Goal: Task Accomplishment & Management: Use online tool/utility

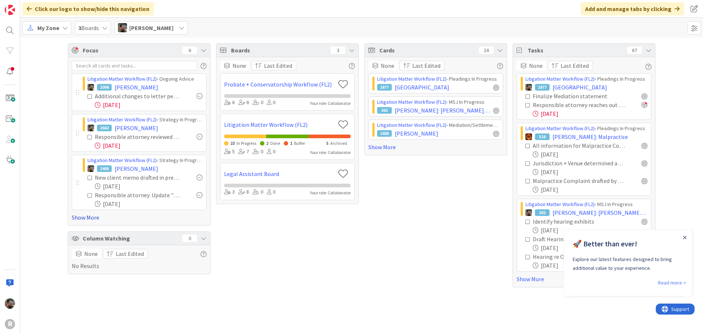
click at [84, 217] on link "Show More" at bounding box center [139, 217] width 135 height 9
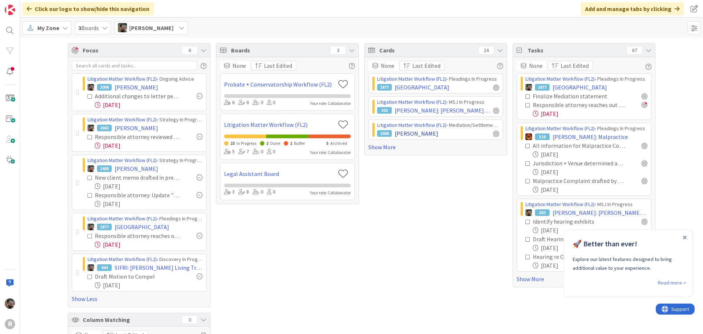
click at [448, 131] on div "1688 [PERSON_NAME]" at bounding box center [438, 133] width 122 height 9
click at [397, 132] on span "[PERSON_NAME]" at bounding box center [417, 133] width 44 height 9
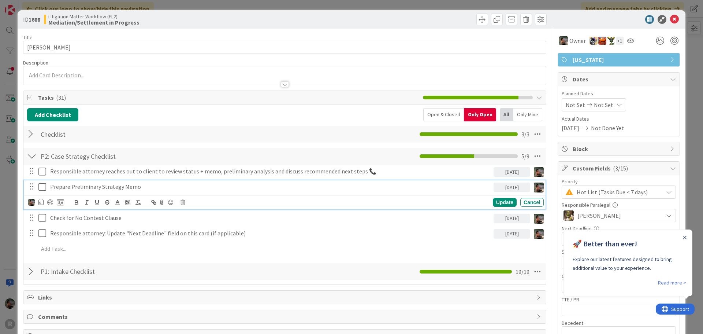
click at [41, 185] on icon at bounding box center [42, 186] width 8 height 9
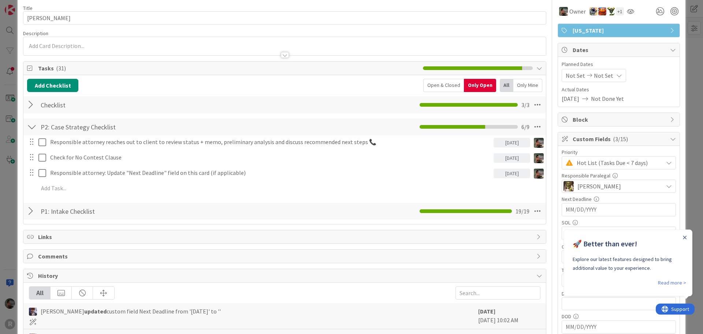
scroll to position [73, 0]
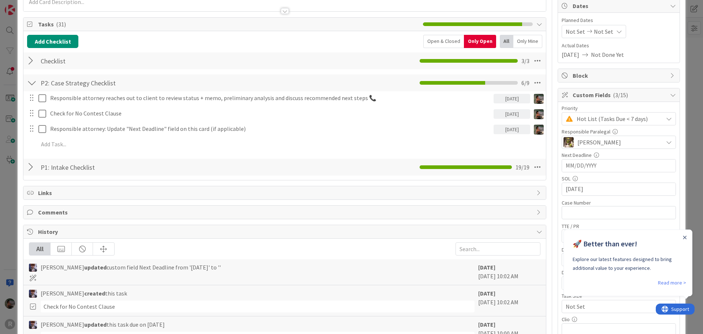
click at [36, 232] on div "History" at bounding box center [284, 232] width 523 height 14
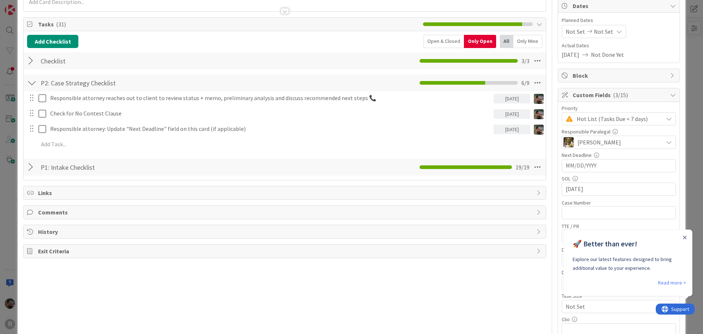
click at [36, 232] on div "History" at bounding box center [284, 231] width 523 height 13
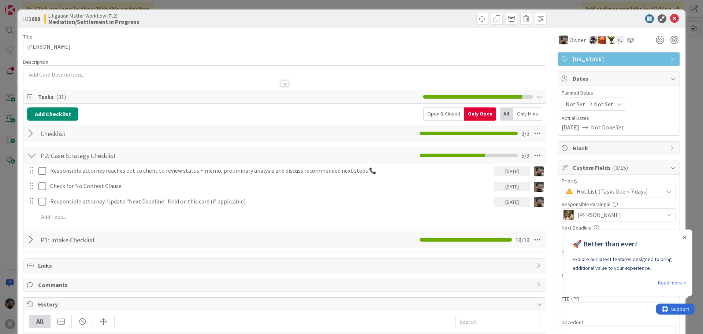
scroll to position [0, 0]
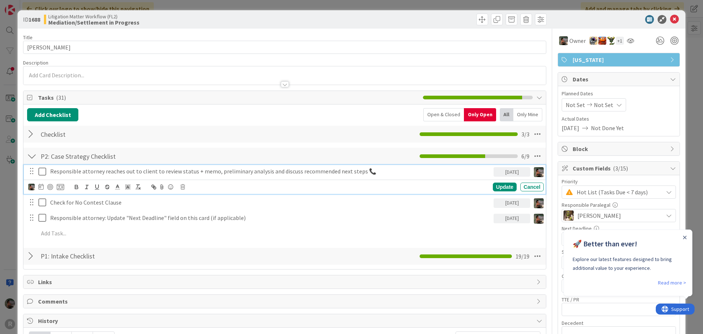
click at [418, 173] on p "Responsible attorney reaches out to client to review status + memo, preliminary…" at bounding box center [270, 171] width 441 height 8
click at [49, 187] on div at bounding box center [50, 187] width 6 height 6
click at [670, 20] on icon at bounding box center [674, 19] width 9 height 9
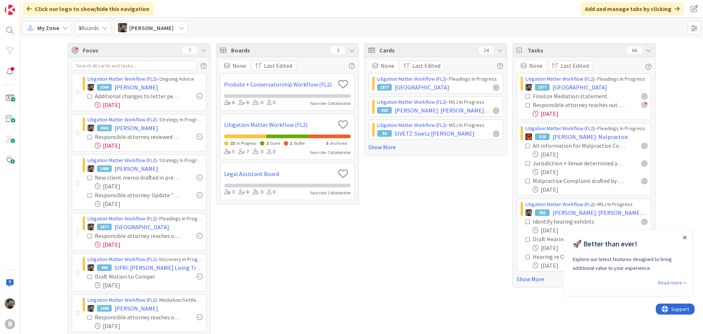
click at [684, 237] on icon "Close Announcement" at bounding box center [685, 238] width 4 height 4
click at [524, 279] on link "Show More" at bounding box center [584, 278] width 135 height 9
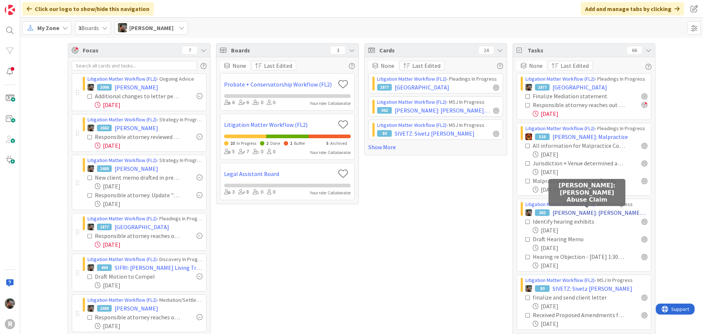
click at [580, 212] on span "[PERSON_NAME]: [PERSON_NAME] Abuse Claim" at bounding box center [600, 212] width 95 height 9
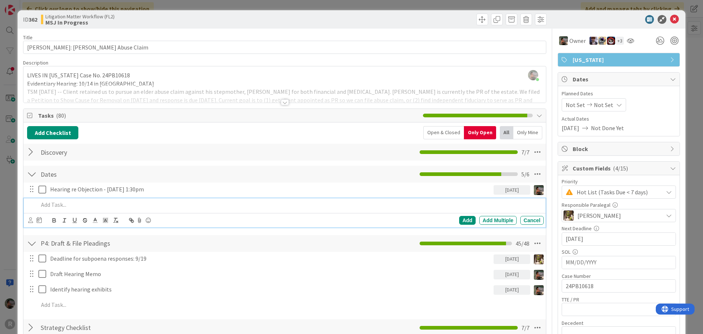
click at [52, 206] on p at bounding box center [289, 204] width 503 height 8
click at [463, 222] on div "Add" at bounding box center [467, 220] width 16 height 9
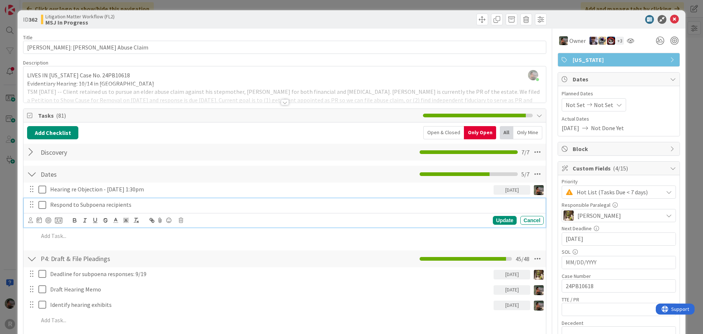
click at [243, 205] on p "Respond to Subpoena recipients" at bounding box center [295, 204] width 491 height 8
click at [49, 219] on div at bounding box center [48, 220] width 6 height 6
click at [500, 218] on div "Update" at bounding box center [505, 220] width 24 height 9
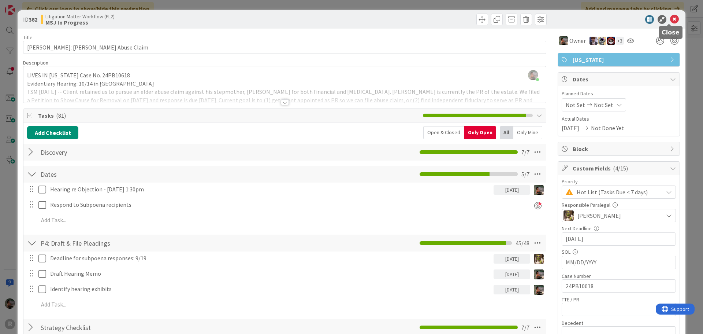
click at [670, 18] on icon at bounding box center [674, 19] width 9 height 9
